Goal: Task Accomplishment & Management: Use online tool/utility

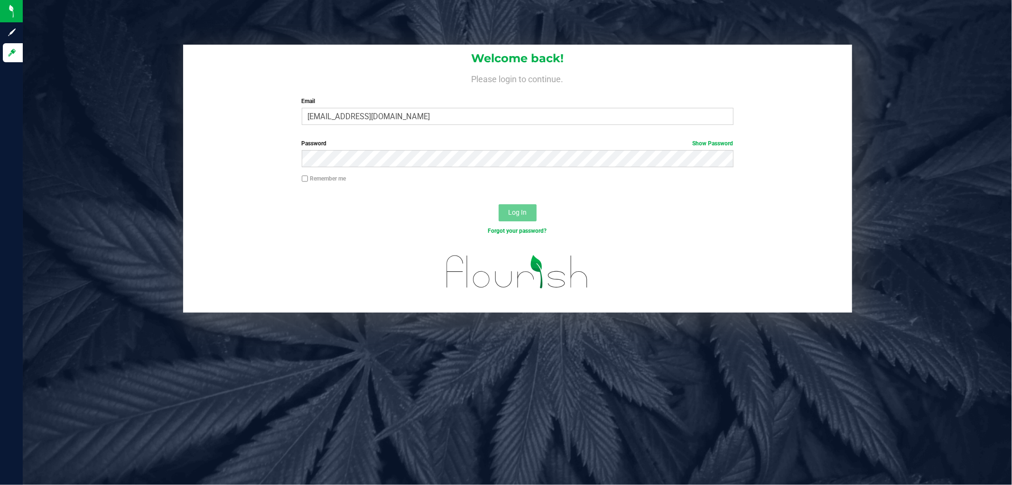
type input "cmunoz@liveparallel.com"
click at [499, 204] on button "Log In" at bounding box center [518, 212] width 38 height 17
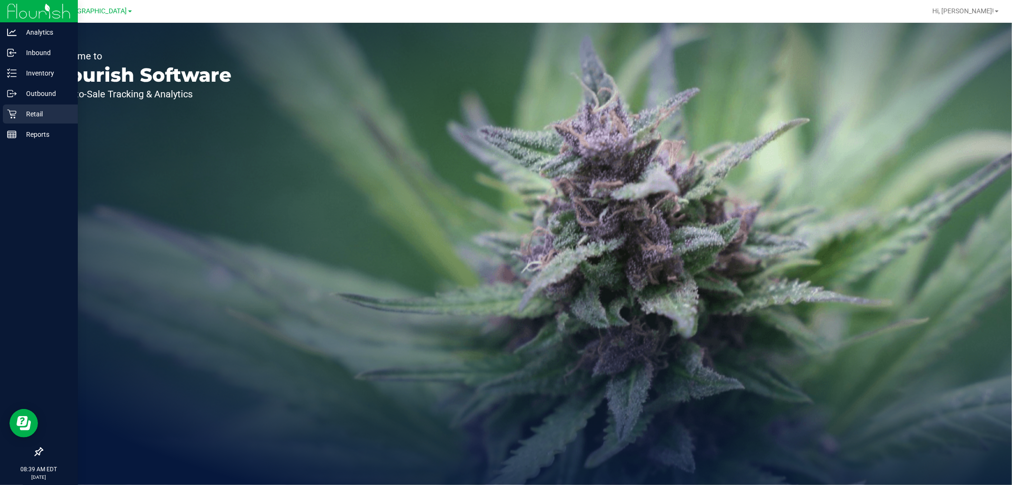
click at [34, 117] on p "Retail" at bounding box center [45, 113] width 57 height 11
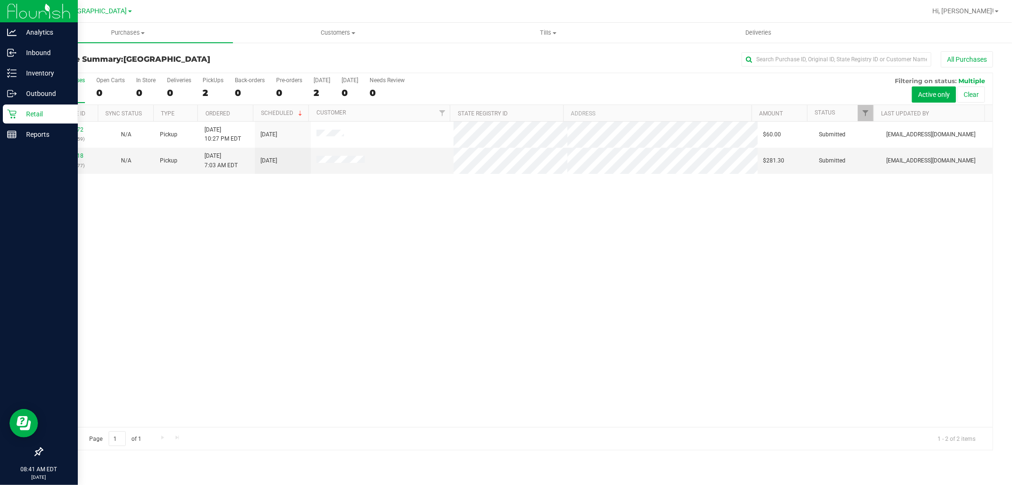
click at [31, 109] on p "Retail" at bounding box center [45, 113] width 57 height 11
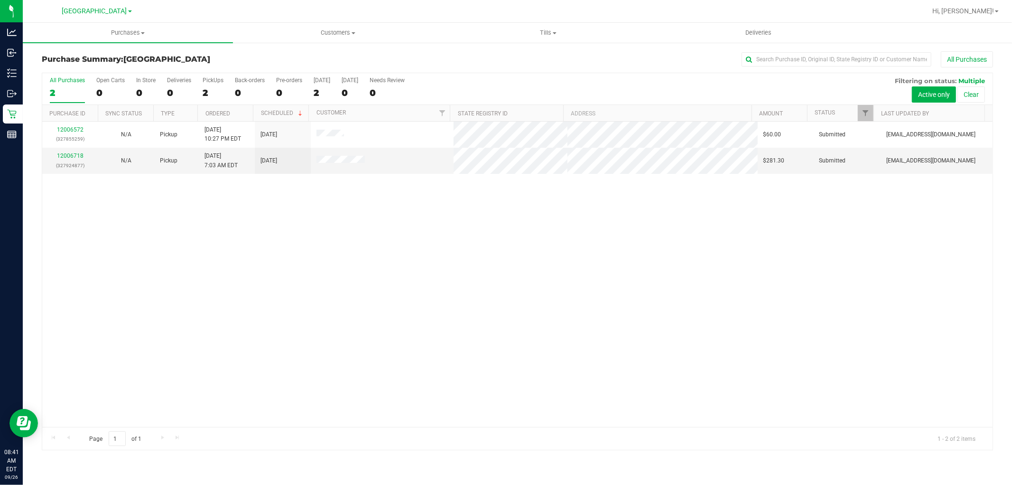
click at [387, 398] on div "12006572 (327855259) N/A Pickup [DATE] 10:27 PM EDT 9/26/2025 $60.00 Submitted …" at bounding box center [517, 273] width 951 height 305
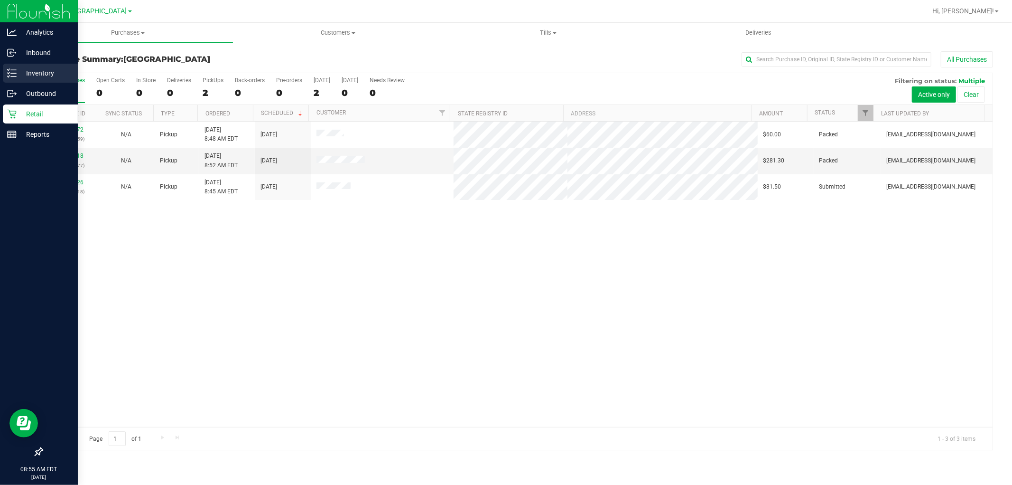
click at [31, 71] on p "Inventory" at bounding box center [45, 72] width 57 height 11
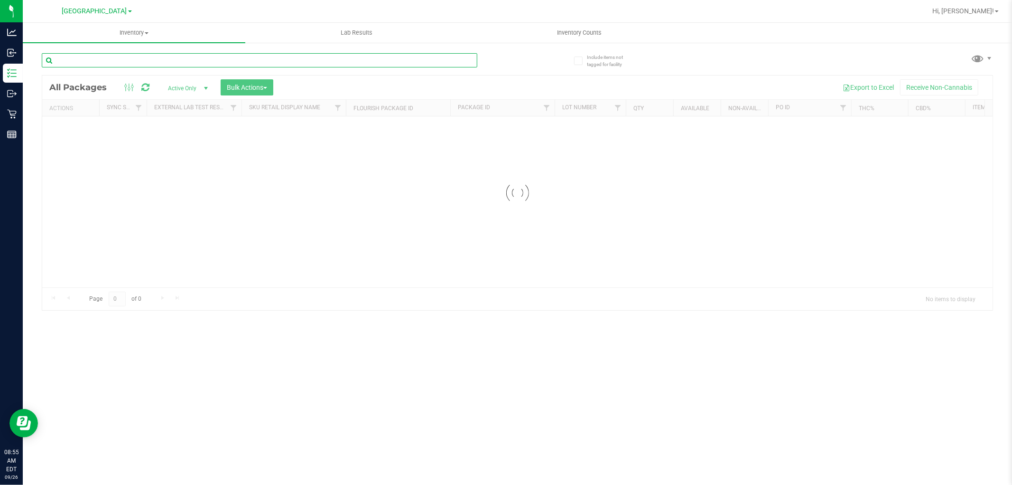
click at [145, 60] on div "Inventory All packages All inventory Waste log Create inventory Lab Results Inv…" at bounding box center [518, 254] width 990 height 462
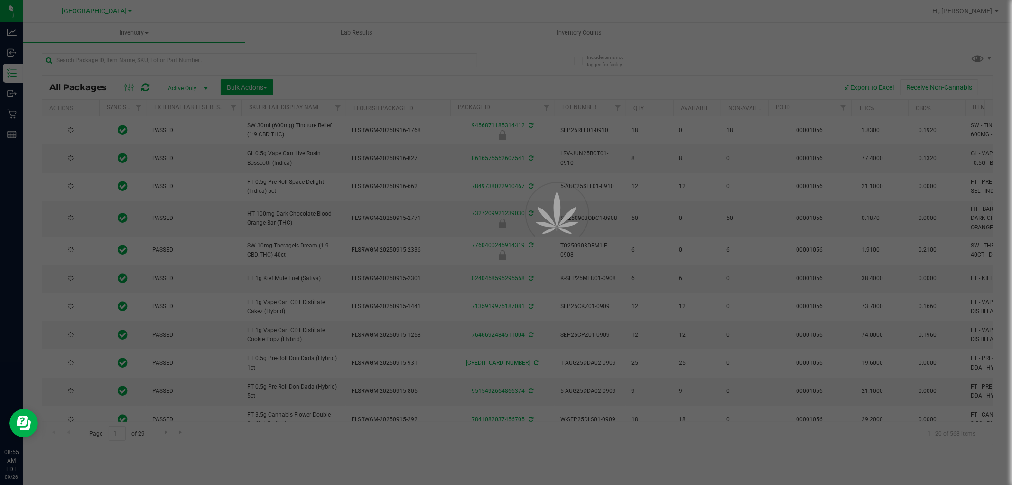
type input "2026-03-16"
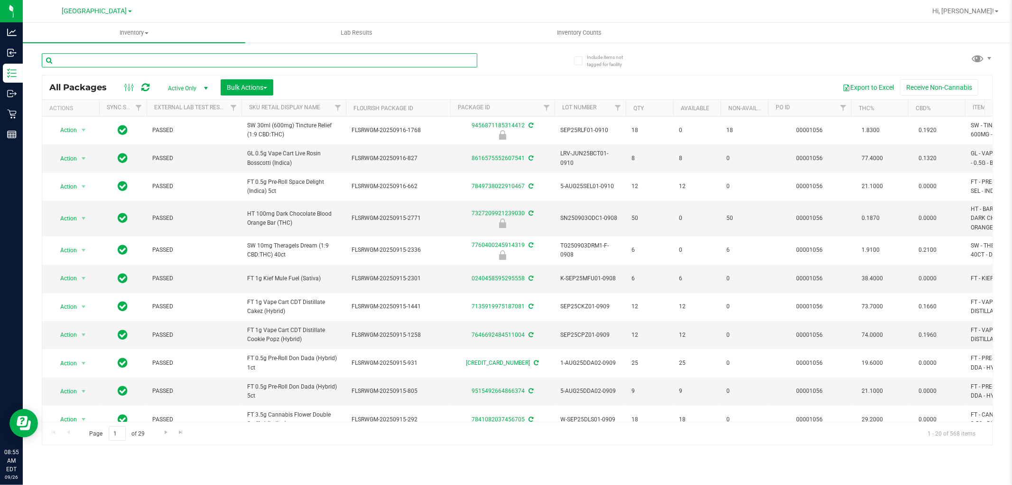
click at [125, 62] on input "text" at bounding box center [260, 60] width 436 height 14
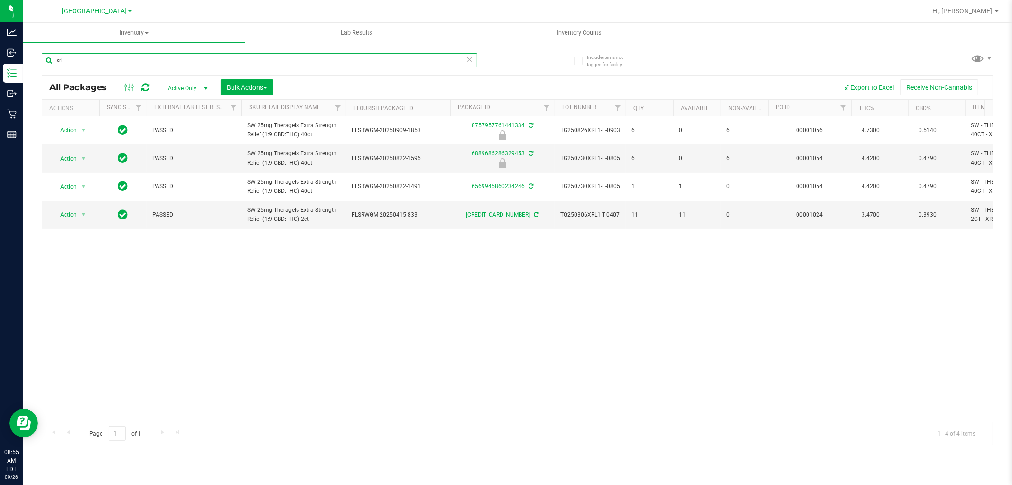
type input "xrl"
